Goal: Navigation & Orientation: Go to known website

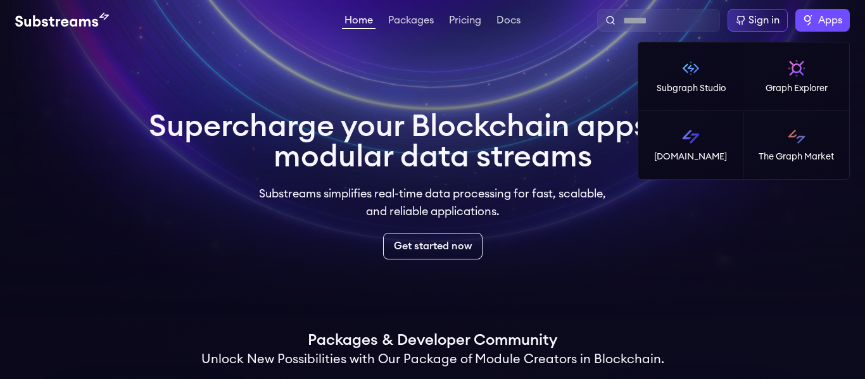
click at [816, 28] on label "Apps" at bounding box center [823, 20] width 54 height 23
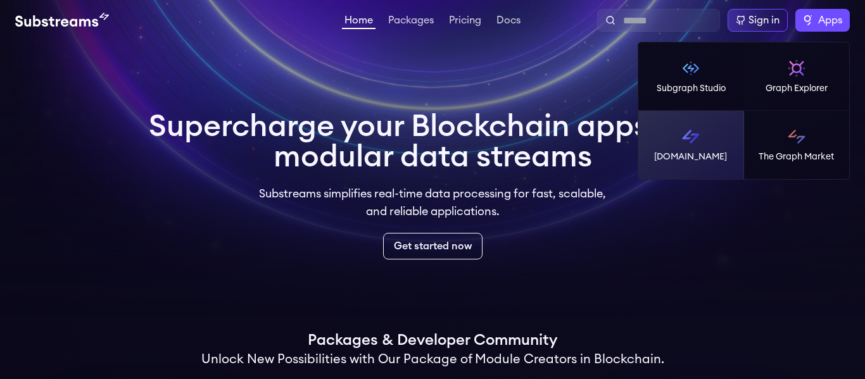
click at [691, 158] on p "[DOMAIN_NAME]" at bounding box center [690, 157] width 73 height 13
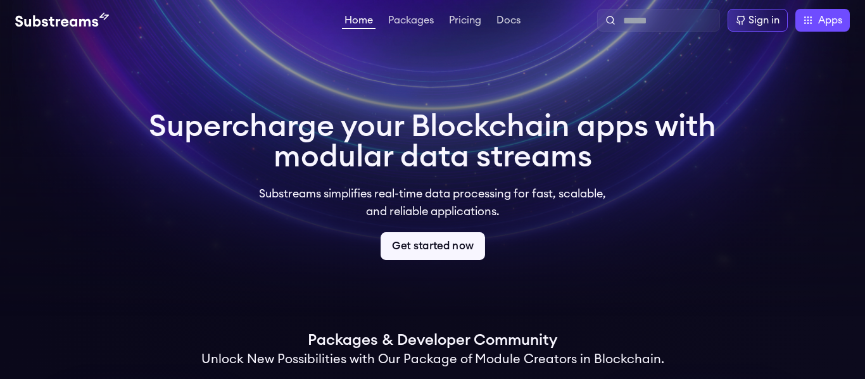
click at [466, 249] on link "Get started now" at bounding box center [433, 246] width 105 height 28
